Goal: Transaction & Acquisition: Download file/media

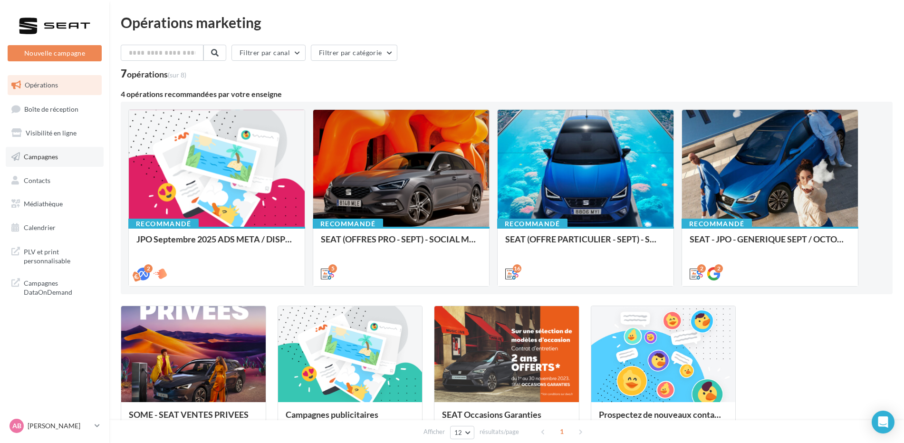
click at [64, 156] on link "Campagnes" at bounding box center [55, 157] width 98 height 20
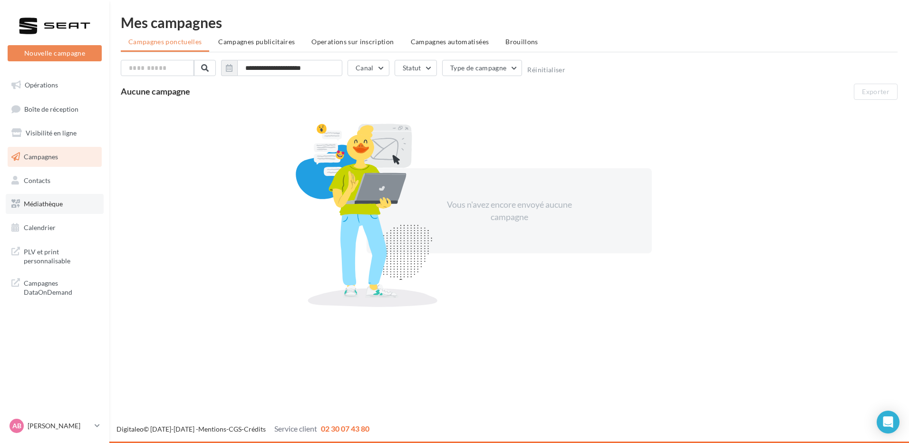
click at [33, 209] on link "Médiathèque" at bounding box center [55, 204] width 98 height 20
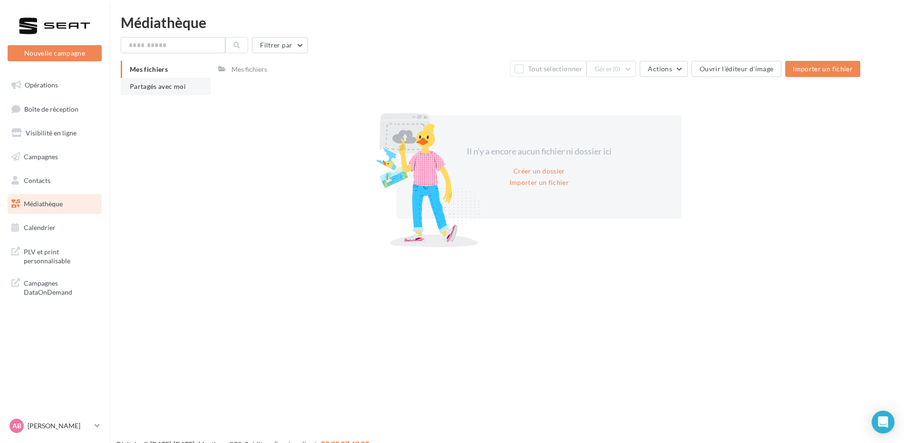
click at [171, 91] on li "Partagés avec moi" at bounding box center [166, 86] width 90 height 17
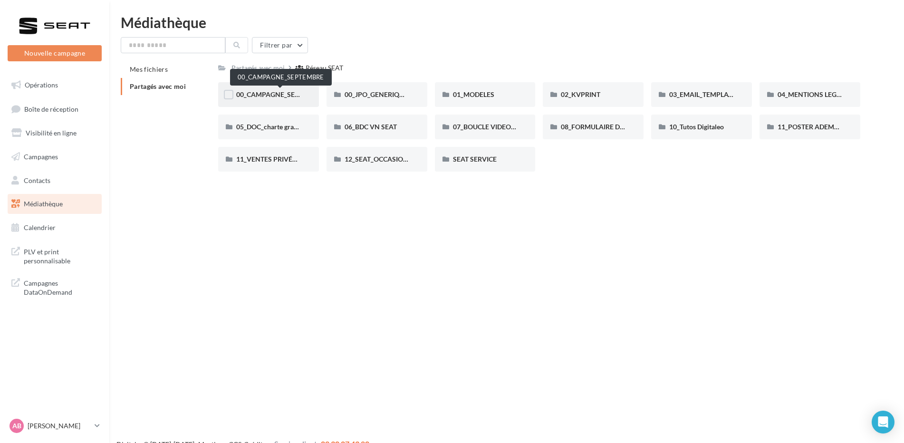
click at [279, 94] on span "00_CAMPAGNE_SEPTEMBRE" at bounding box center [280, 94] width 89 height 8
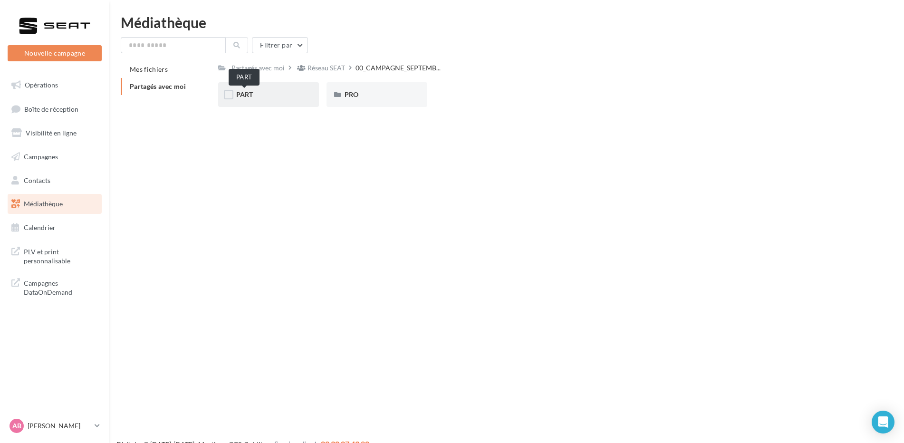
click at [246, 94] on span "PART" at bounding box center [244, 94] width 17 height 8
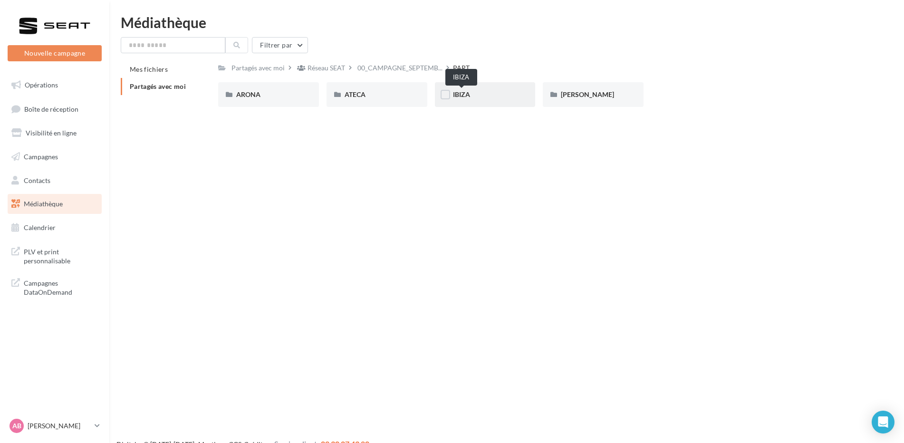
click at [479, 96] on div "IBIZA" at bounding box center [485, 95] width 65 height 10
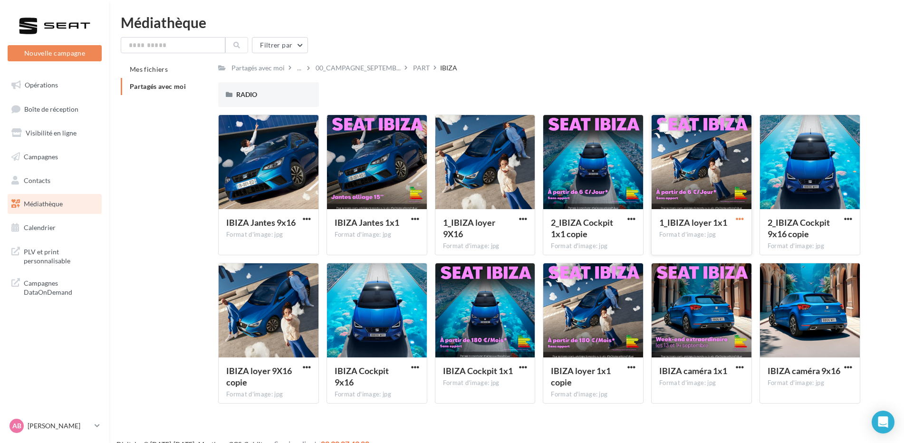
click at [742, 217] on span "button" at bounding box center [740, 219] width 8 height 8
click at [715, 239] on button "Télécharger" at bounding box center [698, 237] width 95 height 25
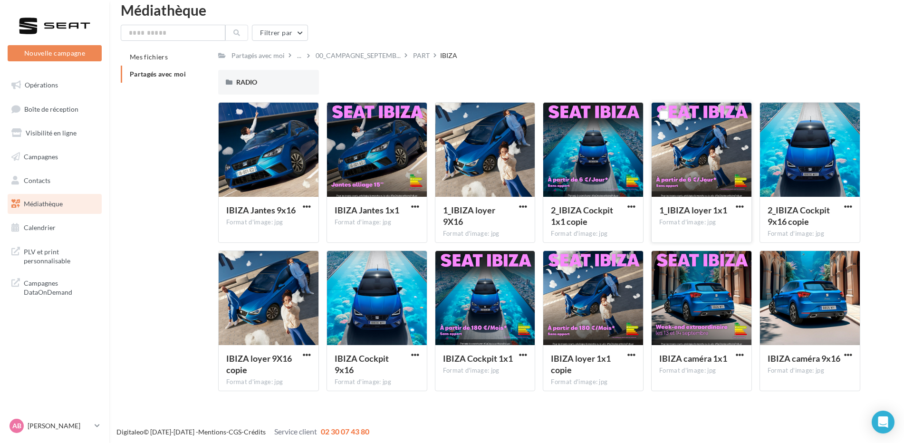
scroll to position [15, 0]
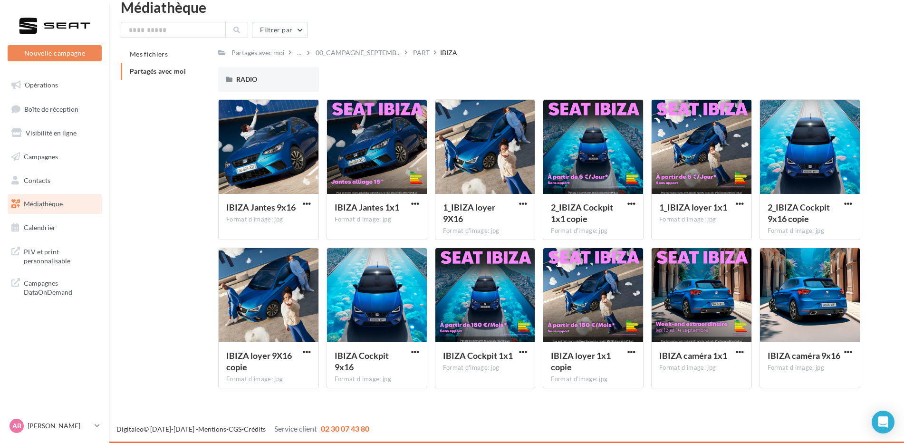
click at [883, 222] on div "Mes fichiers Partagés avec moi Partagés avec moi ... 00_CAMPAGNE_SEPTEMB... PAR…" at bounding box center [511, 221] width 780 height 350
click at [250, 81] on span "RADIO" at bounding box center [246, 79] width 21 height 8
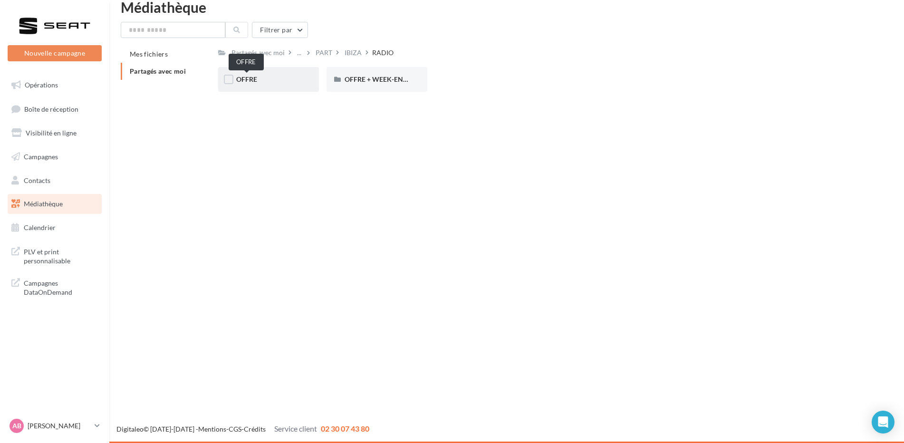
click at [253, 80] on span "OFFRE" at bounding box center [246, 79] width 21 height 8
click at [246, 79] on span "MP3" at bounding box center [243, 79] width 14 height 8
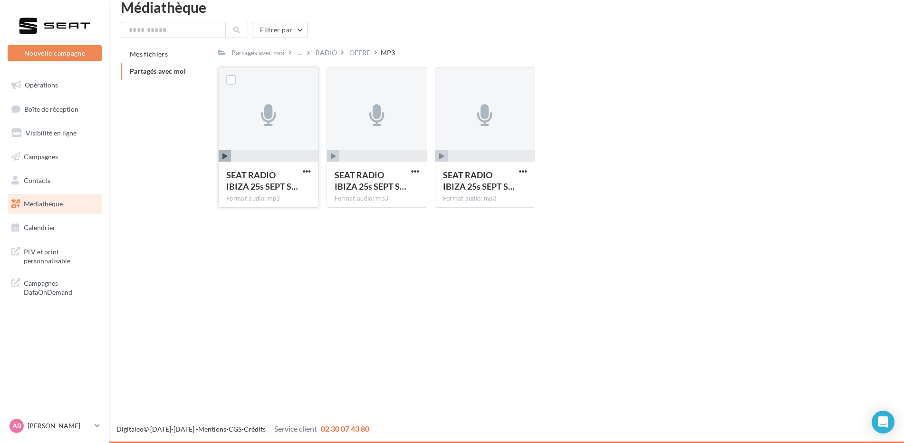
click at [301, 173] on button "button" at bounding box center [307, 172] width 12 height 10
click at [284, 193] on button "Télécharger" at bounding box center [265, 190] width 95 height 25
click at [648, 73] on div "SEAT RADIO IBIZA 25s SEPT S… Format audio: mp3 SEAT RADIO IBIZA 25s SEPT SSJPO …" at bounding box center [543, 141] width 650 height 148
